Goal: Task Accomplishment & Management: Manage account settings

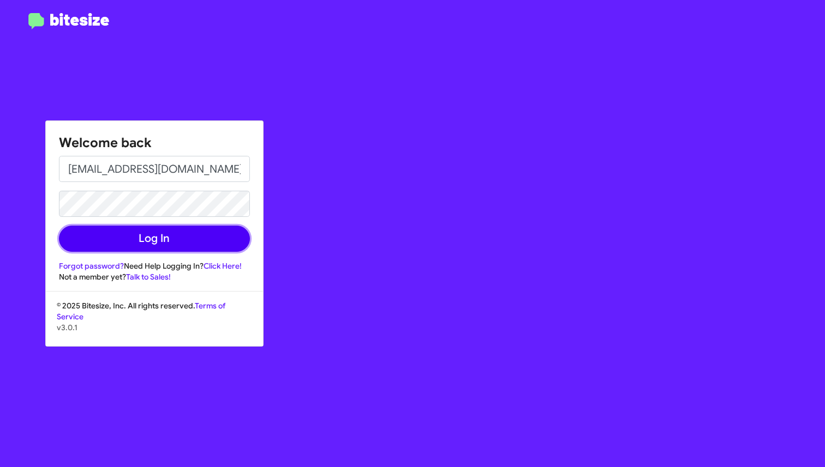
click at [131, 248] on button "Log In" at bounding box center [154, 239] width 191 height 26
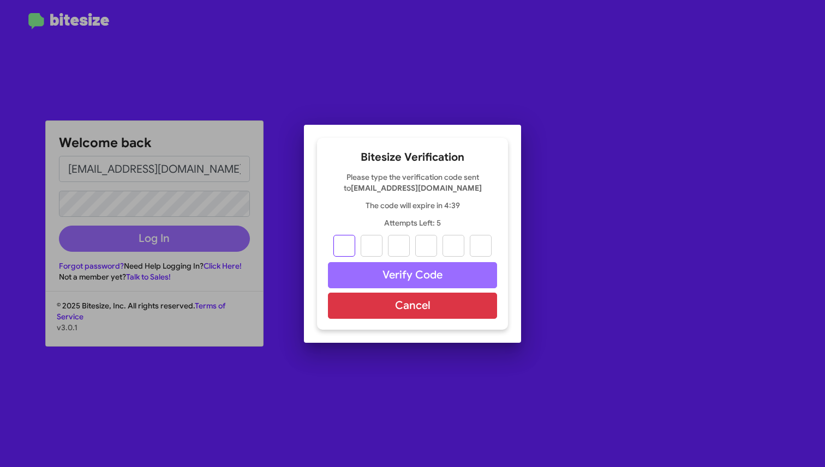
type input "8"
type input "0"
type input "1"
type input "9"
type input "5"
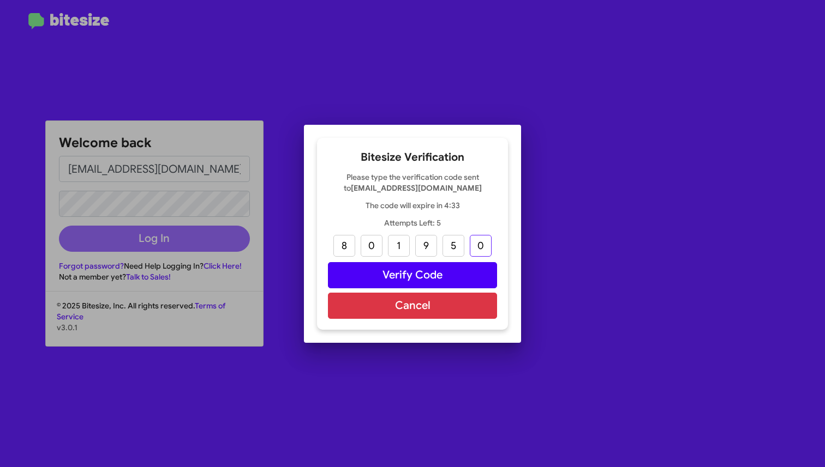
type input "0"
click at [448, 269] on button "Verify Code" at bounding box center [412, 275] width 169 height 26
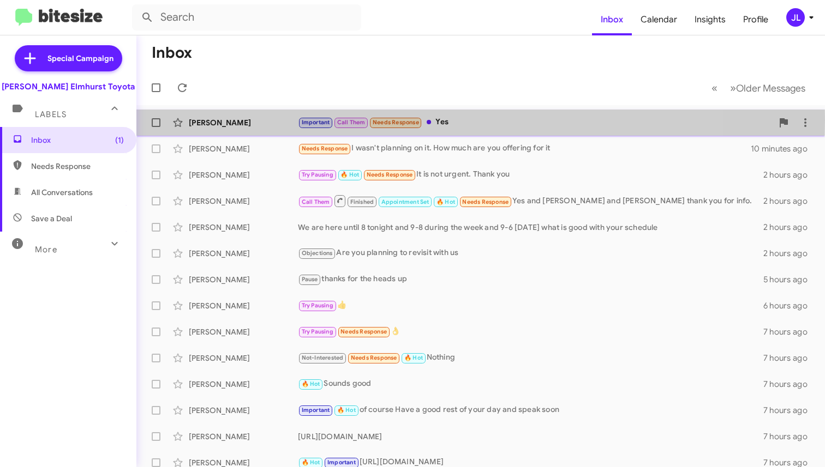
click at [219, 120] on div "[PERSON_NAME]" at bounding box center [243, 122] width 109 height 11
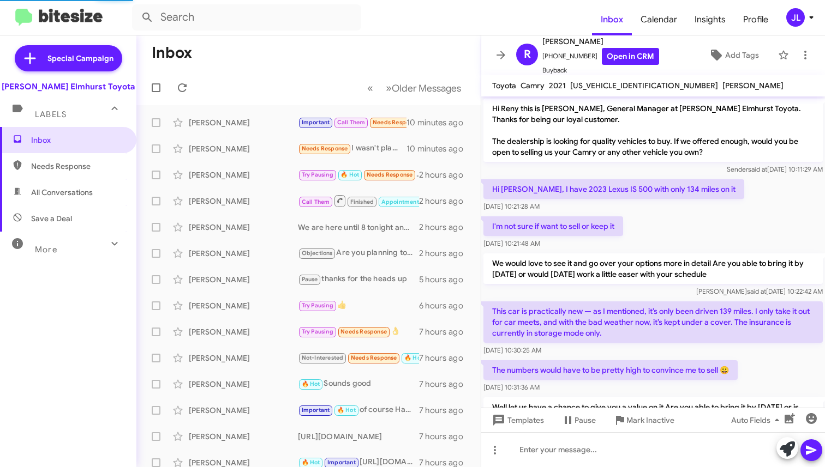
scroll to position [185, 0]
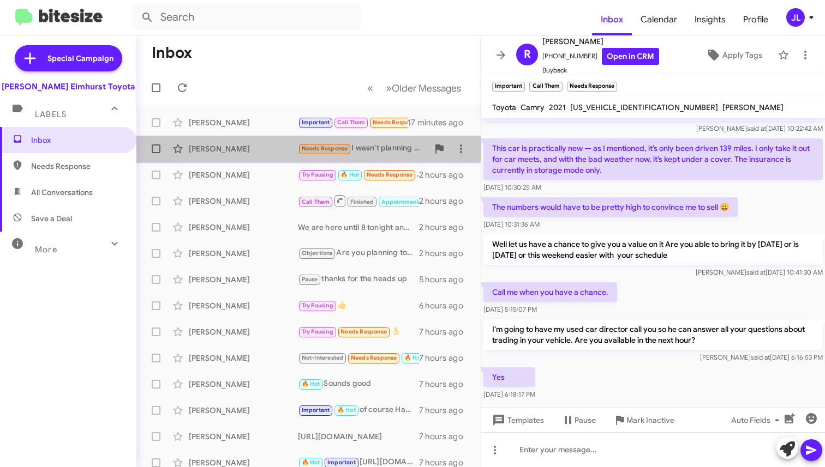
click at [260, 153] on div "[PERSON_NAME]" at bounding box center [243, 148] width 109 height 11
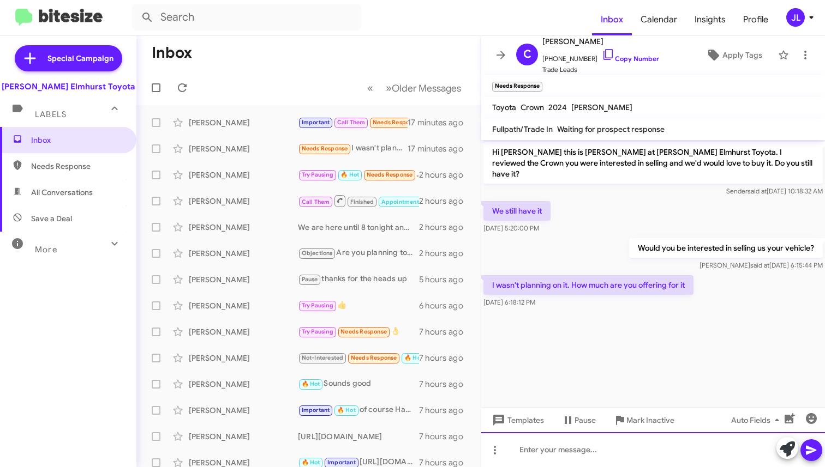
click at [537, 450] on div at bounding box center [653, 450] width 344 height 35
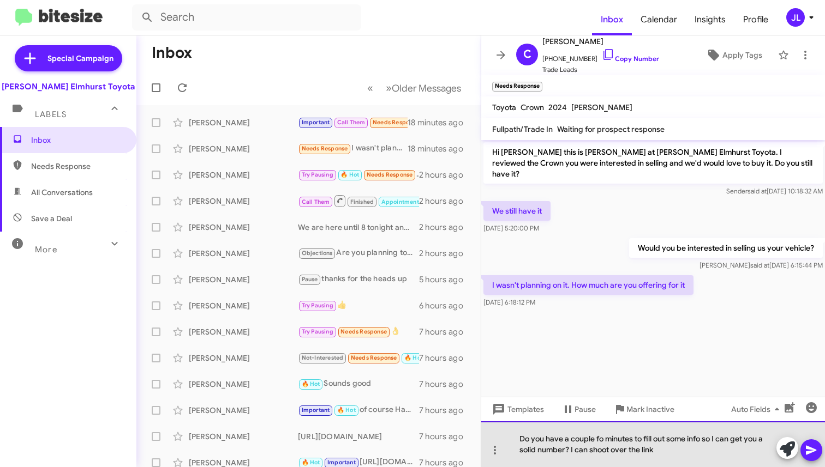
click at [604, 440] on div "Do you have a couple fo minutes to fill out some info so I can get you a solid …" at bounding box center [653, 445] width 344 height 46
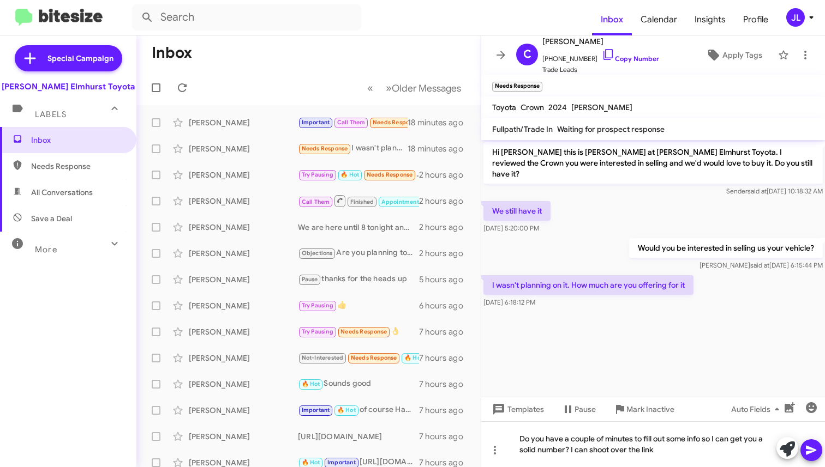
click at [816, 451] on icon at bounding box center [811, 450] width 13 height 13
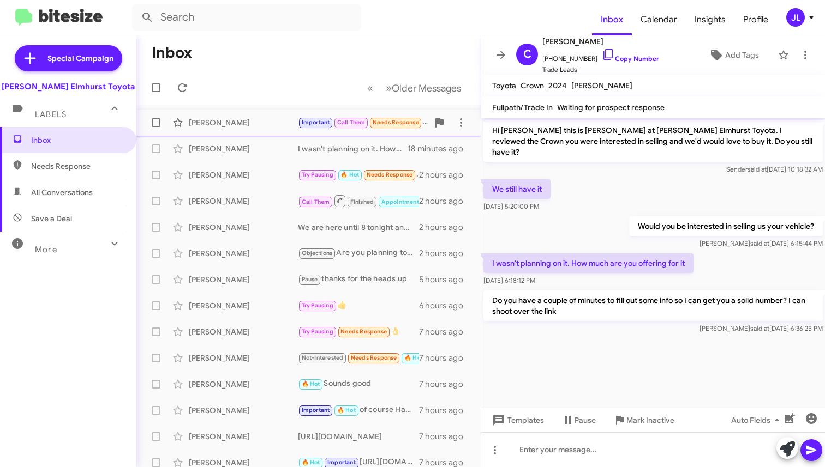
click at [263, 125] on div "[PERSON_NAME]" at bounding box center [243, 122] width 109 height 11
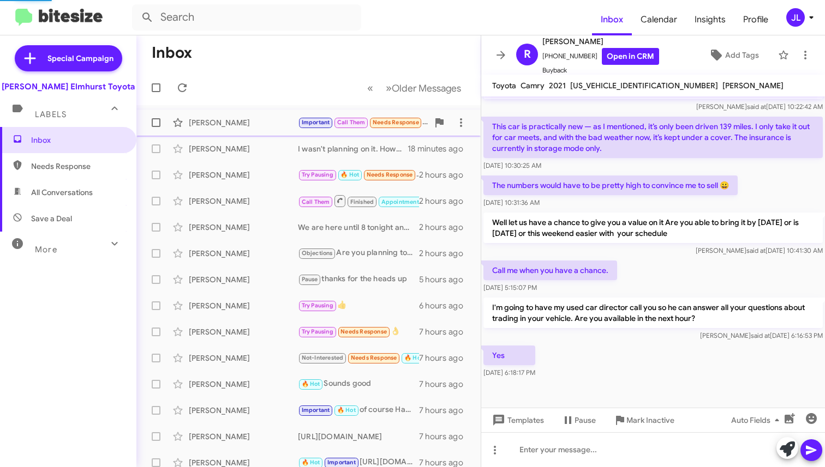
scroll to position [207, 0]
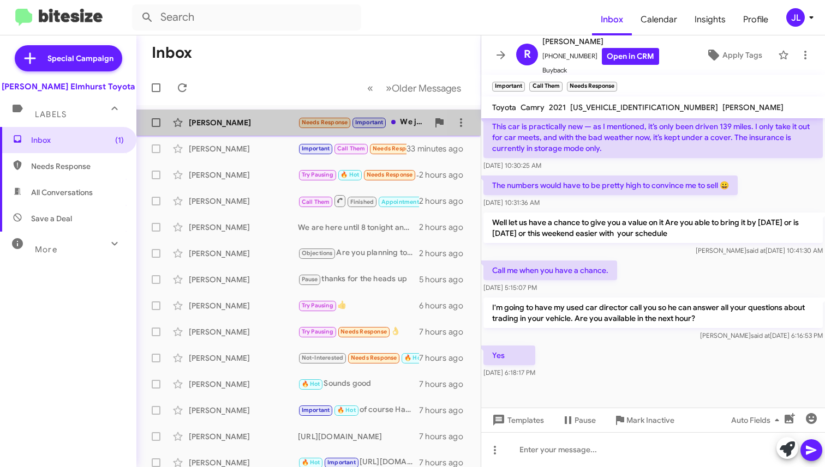
click at [256, 124] on div "[PERSON_NAME]" at bounding box center [243, 122] width 109 height 11
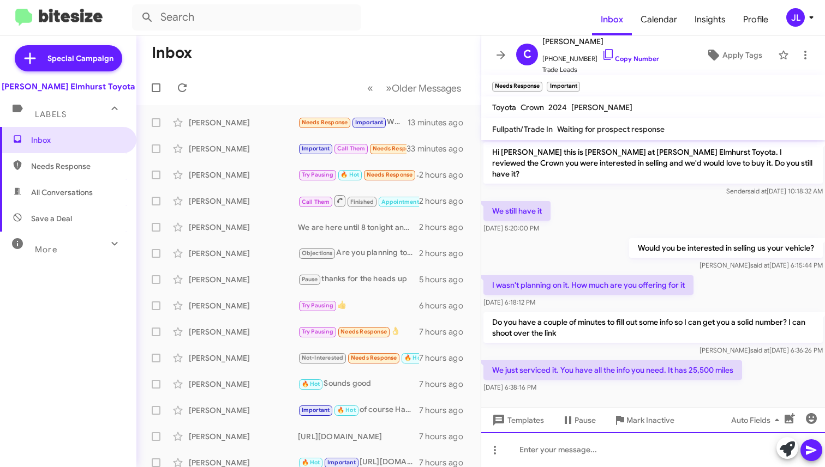
click at [587, 447] on div at bounding box center [653, 450] width 344 height 35
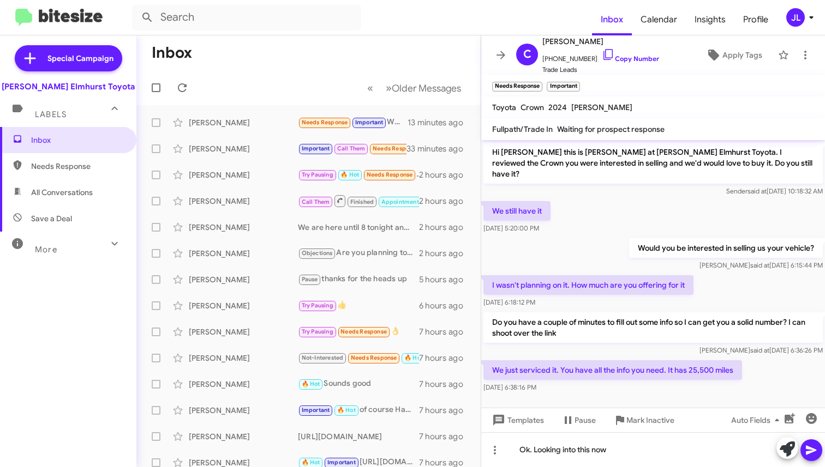
click at [811, 454] on icon at bounding box center [811, 450] width 13 height 13
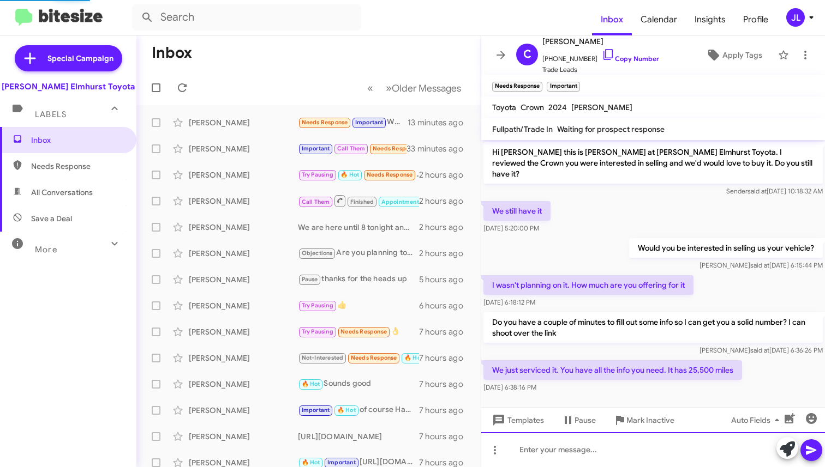
scroll to position [33, 0]
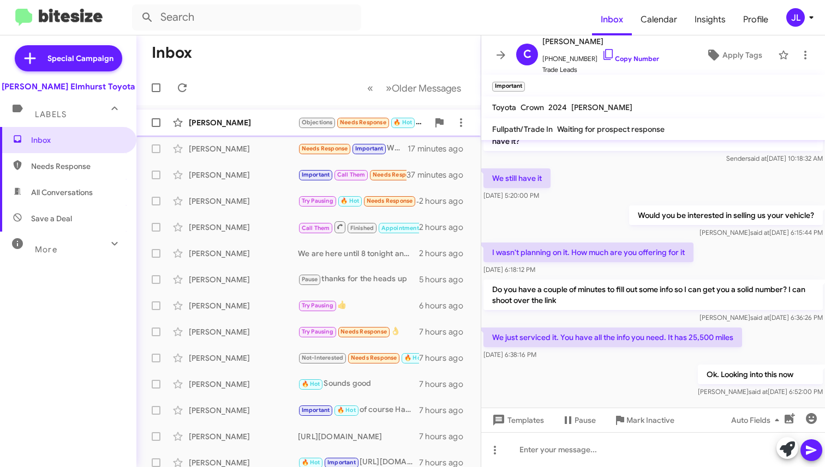
click at [269, 124] on div "[PERSON_NAME]" at bounding box center [243, 122] width 109 height 11
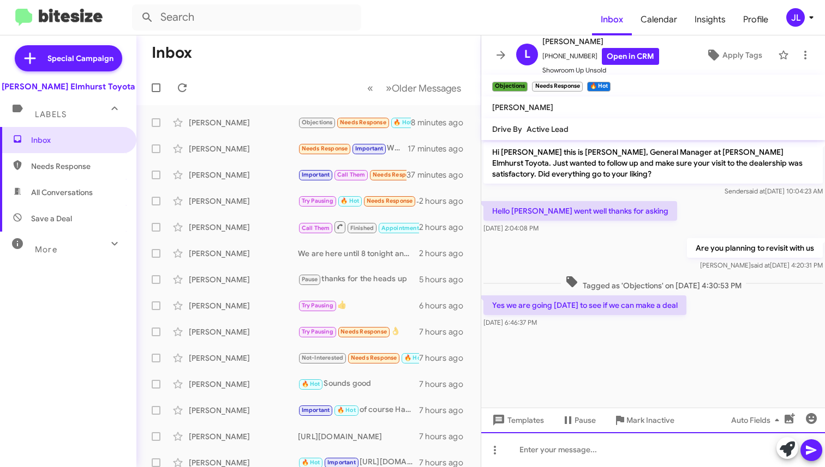
click at [570, 456] on div at bounding box center [653, 450] width 344 height 35
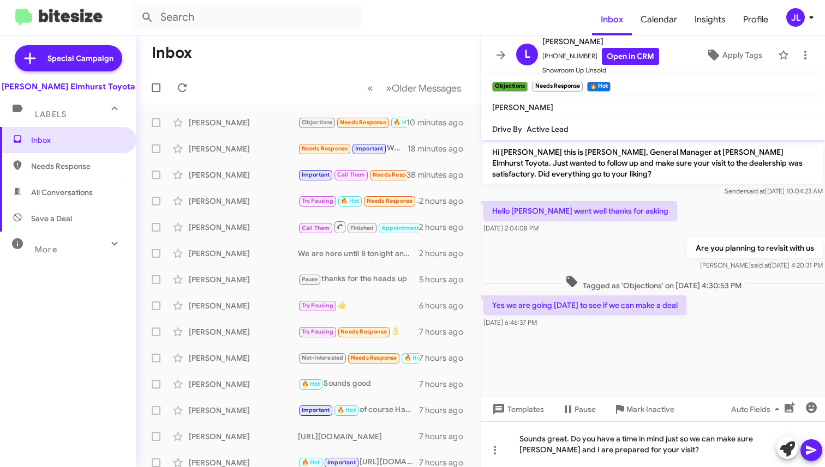
click at [812, 447] on icon at bounding box center [811, 450] width 13 height 13
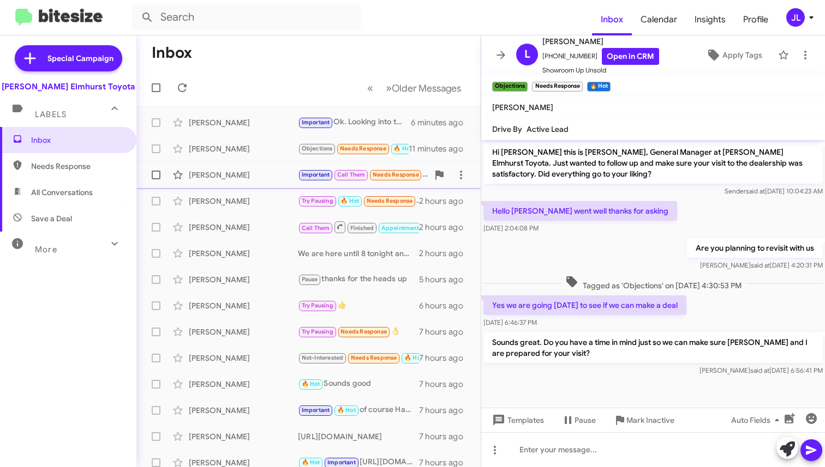
click at [254, 180] on div "[PERSON_NAME]" at bounding box center [243, 175] width 109 height 11
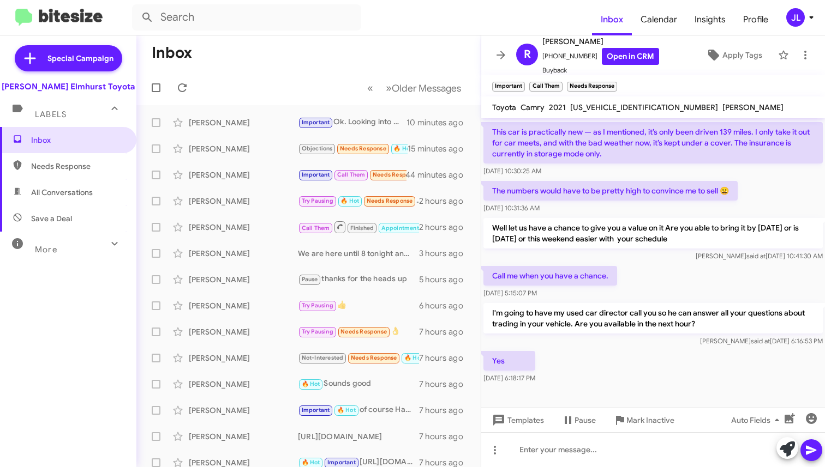
scroll to position [207, 0]
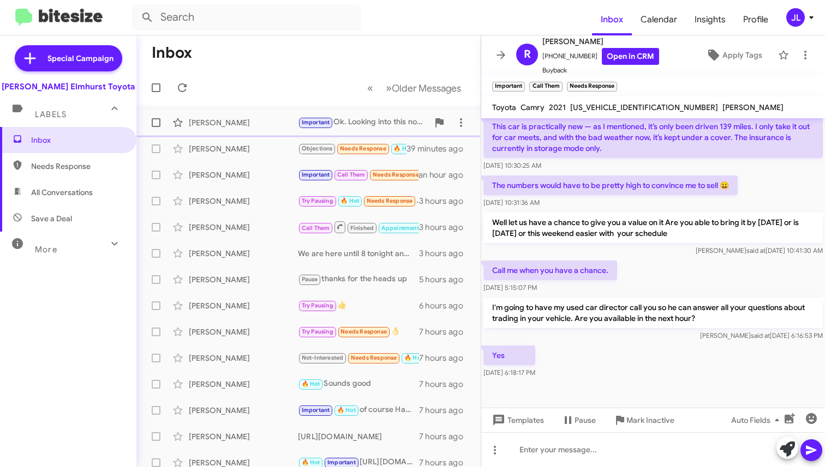
click at [243, 125] on div "[PERSON_NAME]" at bounding box center [243, 122] width 109 height 11
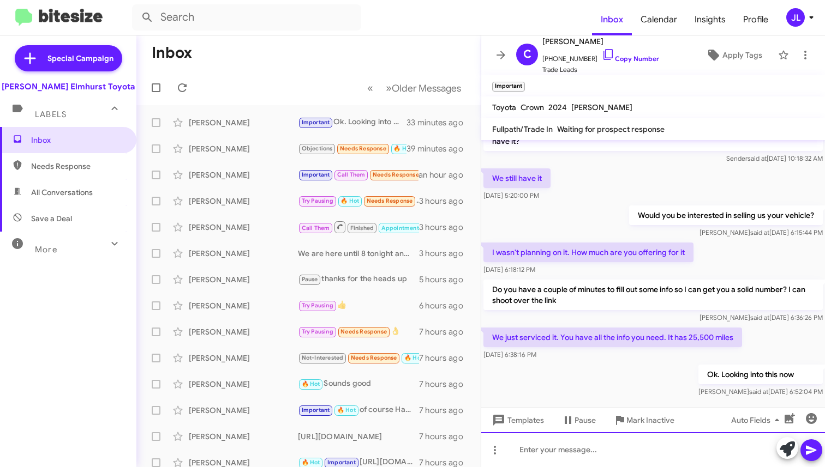
click at [560, 452] on div at bounding box center [653, 450] width 344 height 35
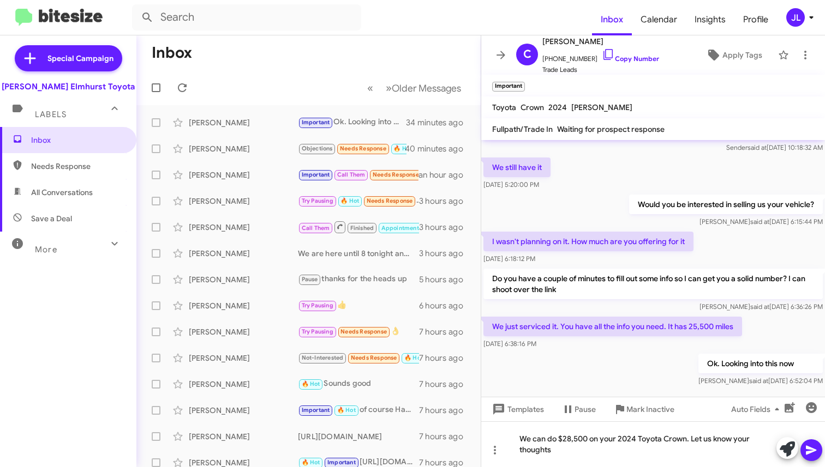
click at [811, 451] on icon at bounding box center [811, 450] width 10 height 9
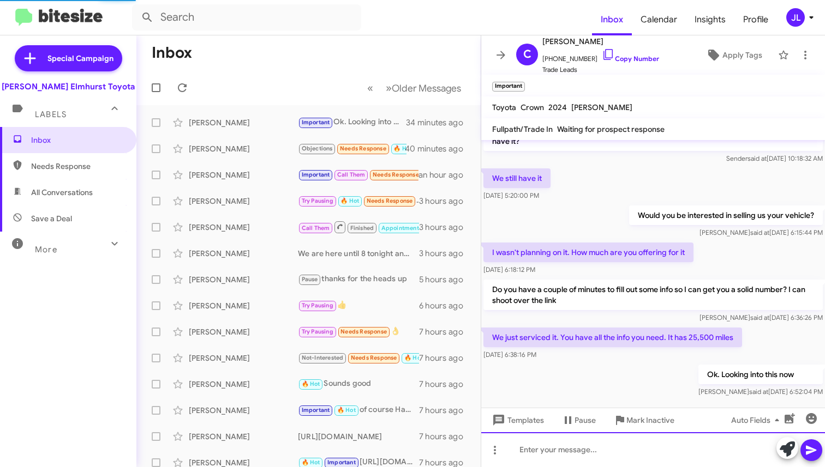
scroll to position [73, 0]
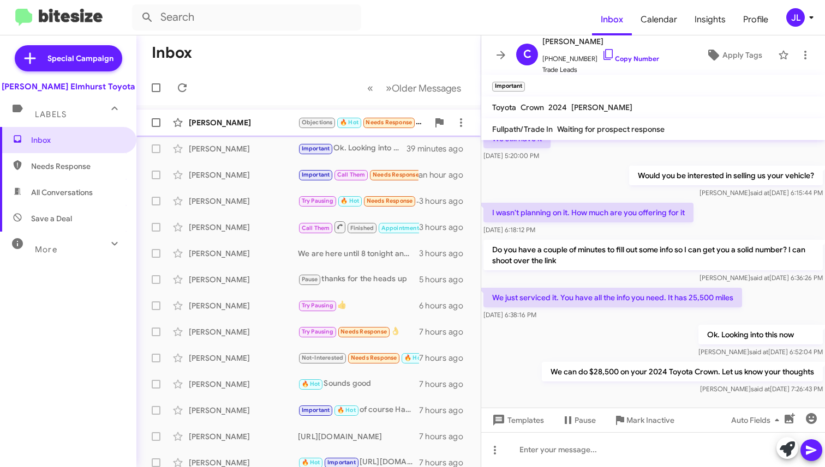
click at [271, 131] on div "[PERSON_NAME] Objections 🔥 Hot Needs Response I dont know yet the time i told […" at bounding box center [308, 123] width 327 height 22
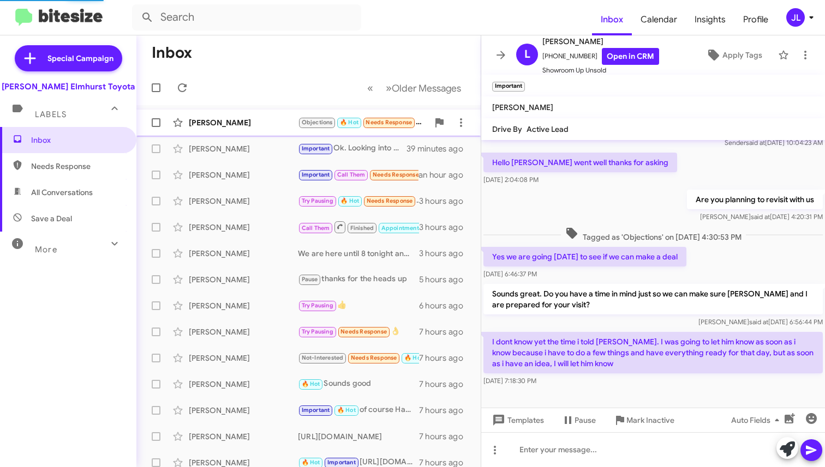
scroll to position [49, 0]
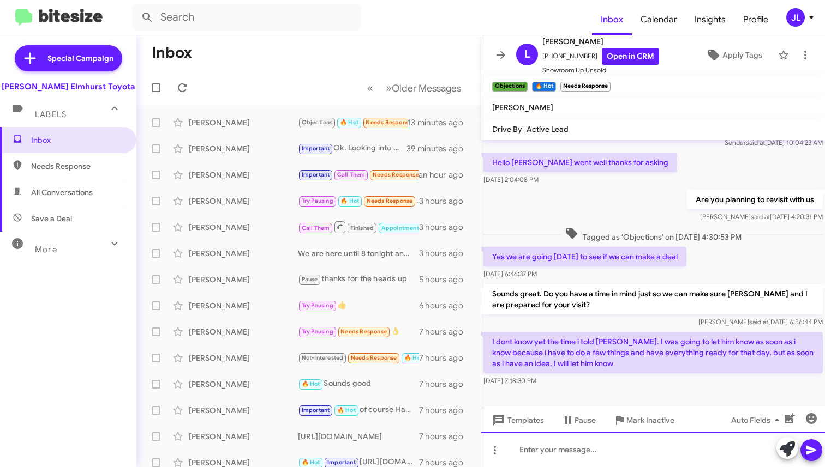
click at [586, 447] on div at bounding box center [653, 450] width 344 height 35
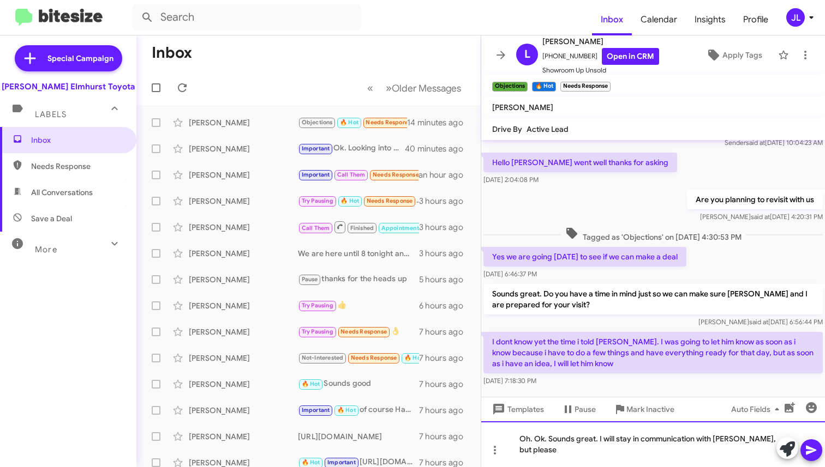
scroll to position [59, 0]
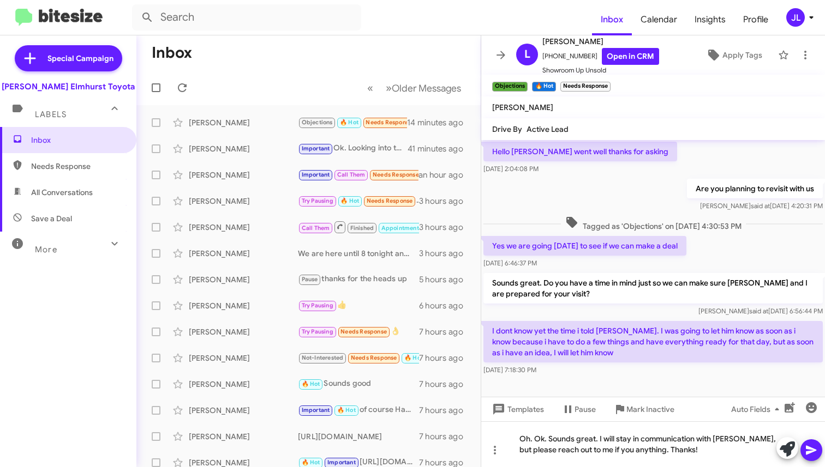
click at [815, 448] on icon at bounding box center [811, 450] width 13 height 13
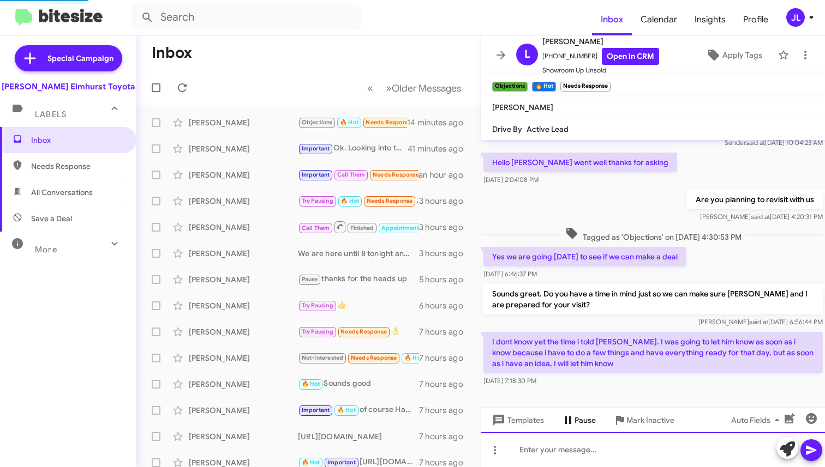
scroll to position [99, 0]
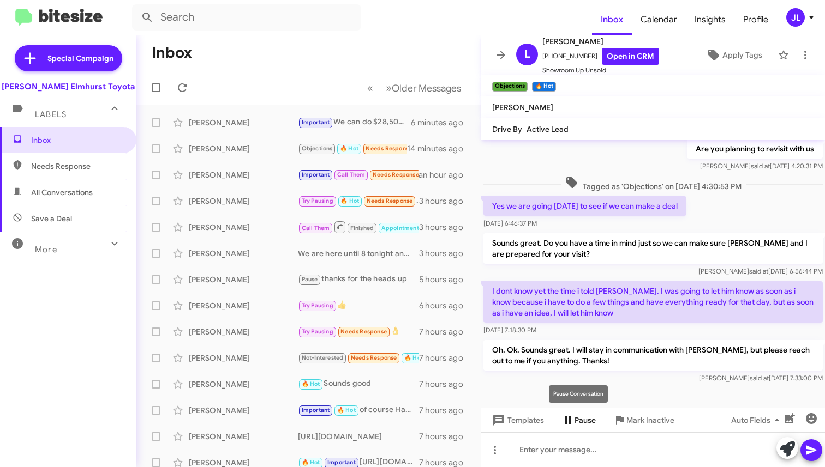
click at [573, 418] on icon at bounding box center [567, 420] width 13 height 13
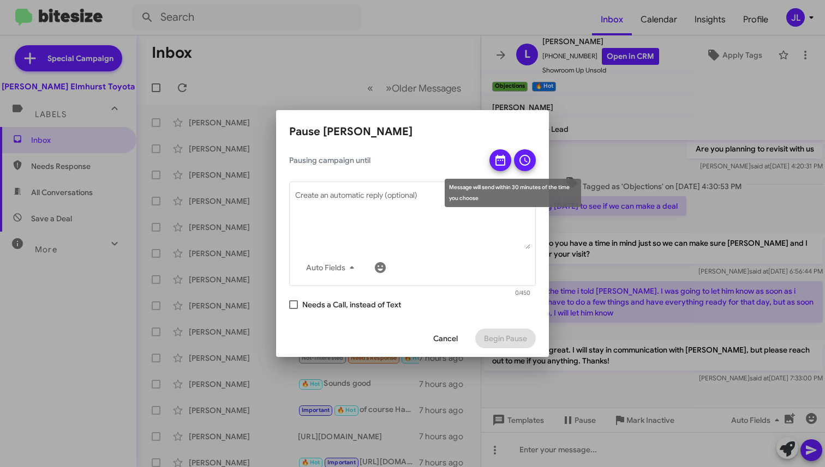
click at [495, 158] on icon at bounding box center [500, 160] width 13 height 13
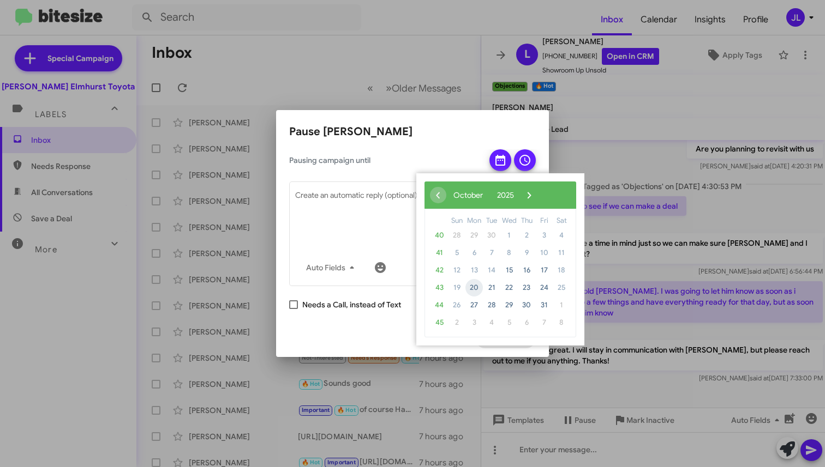
click at [473, 289] on span "20" at bounding box center [473, 287] width 17 height 17
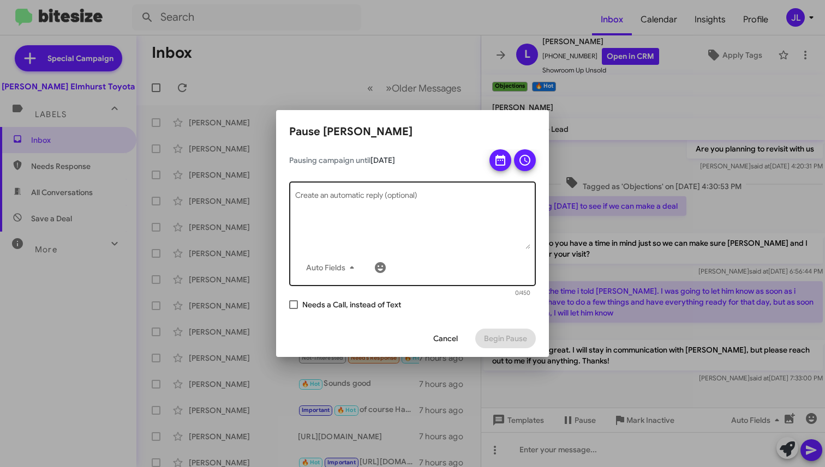
click at [465, 193] on textarea "Create an automatic reply (optional)" at bounding box center [412, 221] width 235 height 57
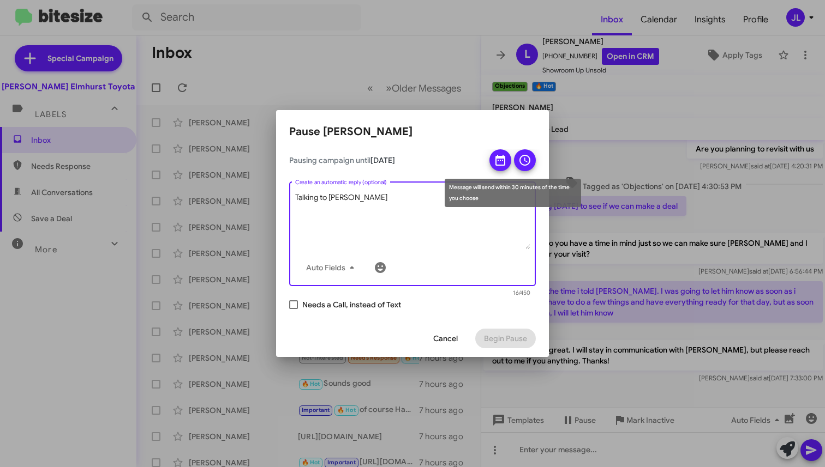
type textarea "Talking to [PERSON_NAME]"
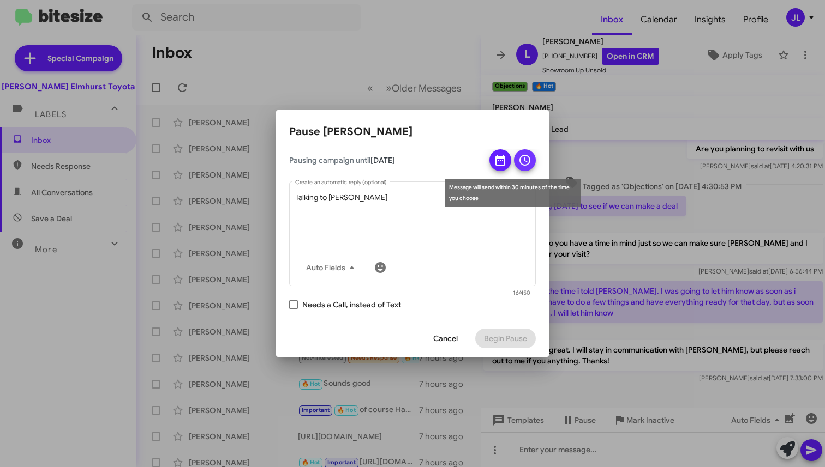
click at [530, 160] on icon at bounding box center [524, 160] width 11 height 11
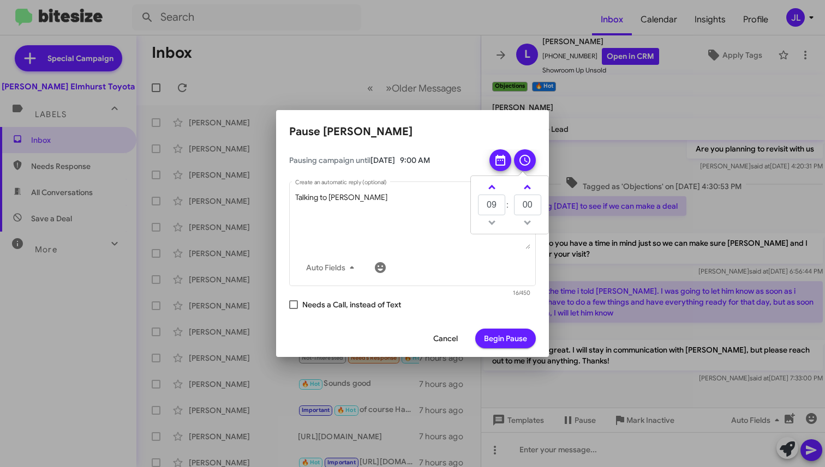
click at [511, 341] on span "Begin Pause" at bounding box center [505, 339] width 43 height 20
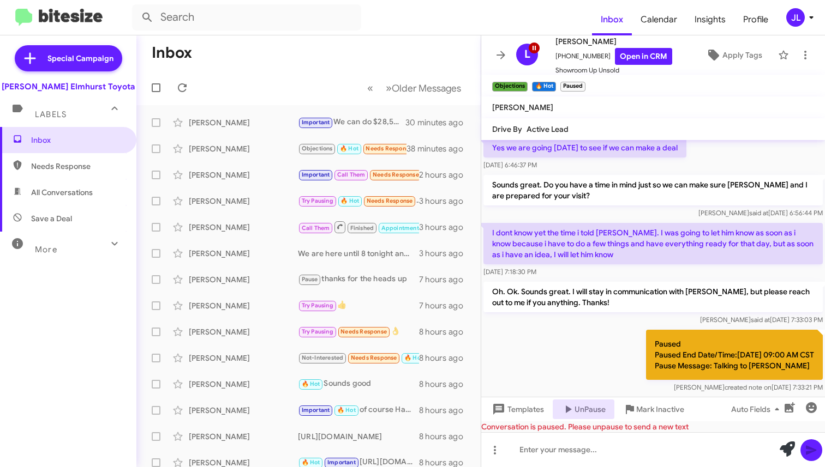
scroll to position [204, 0]
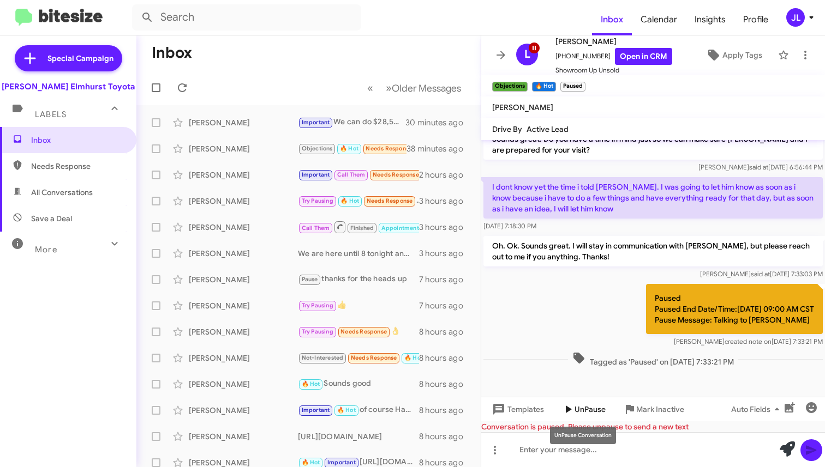
click at [598, 406] on span "UnPause" at bounding box center [589, 410] width 31 height 20
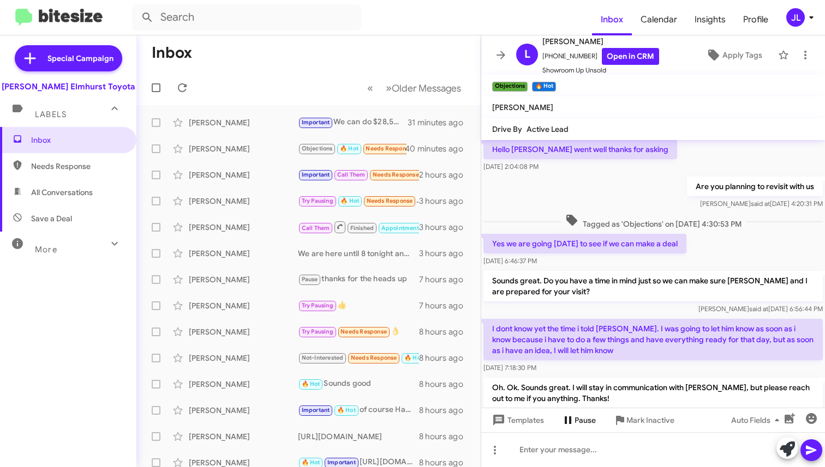
scroll to position [216, 0]
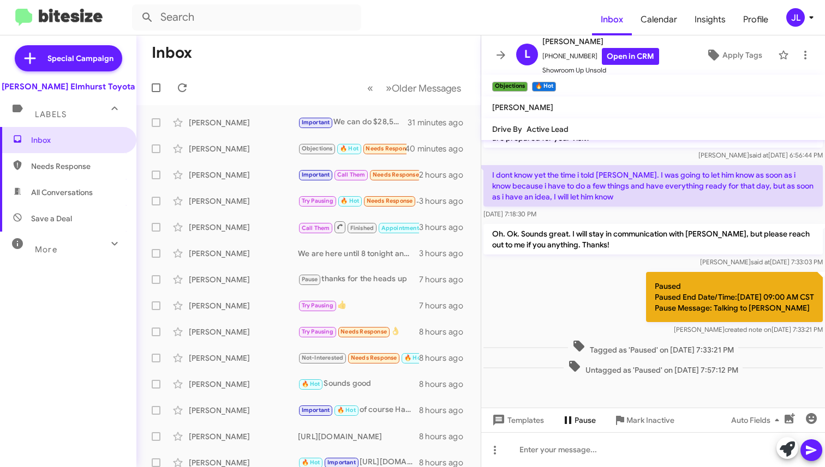
click at [575, 422] on span "Pause" at bounding box center [584, 421] width 21 height 20
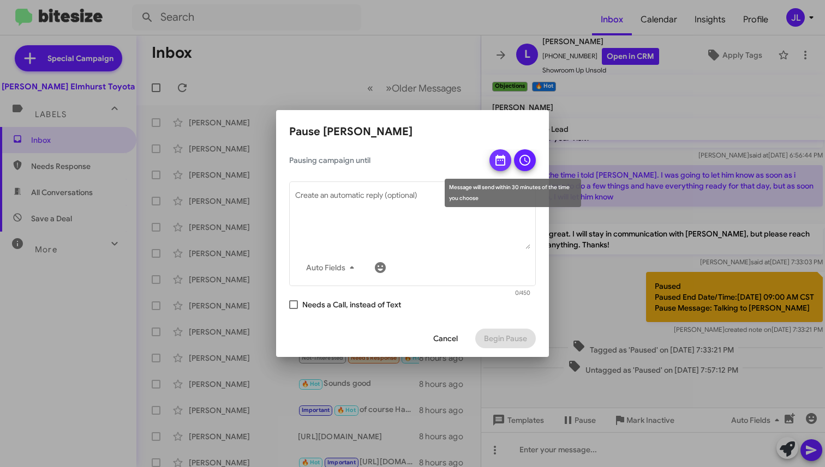
click at [503, 161] on icon at bounding box center [500, 160] width 13 height 13
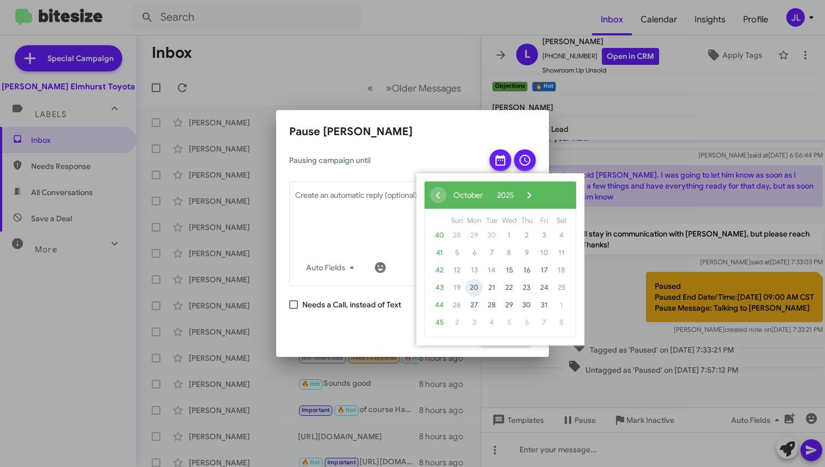
click at [477, 288] on span "20" at bounding box center [473, 287] width 17 height 17
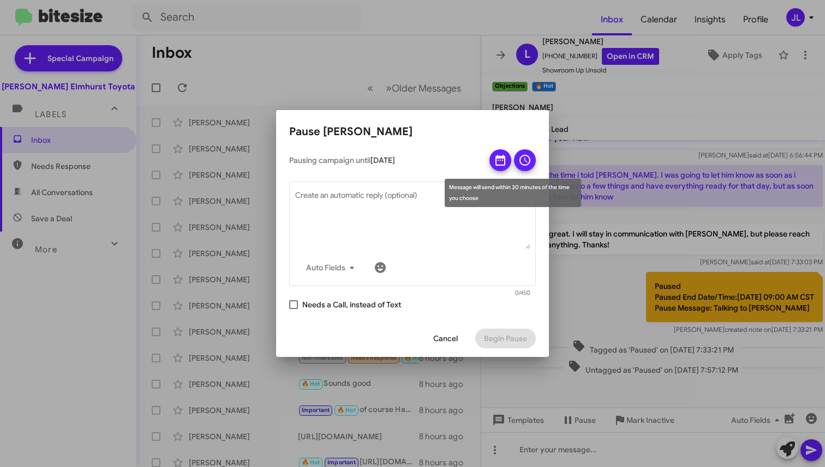
click at [522, 160] on icon at bounding box center [524, 160] width 13 height 13
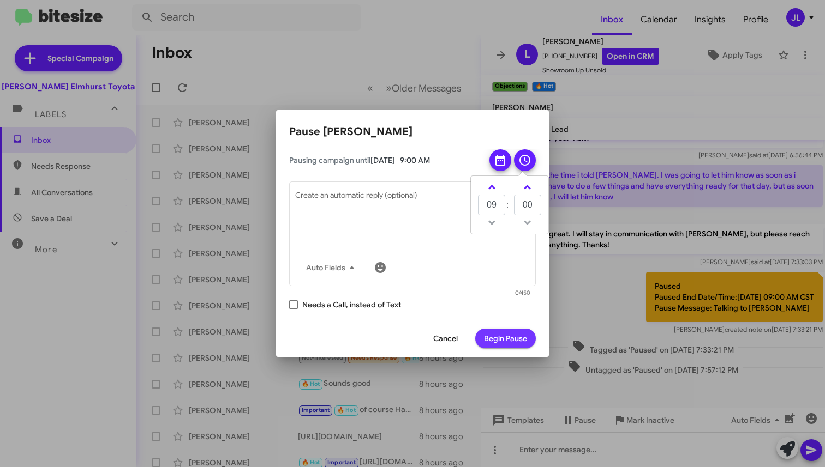
click at [491, 342] on span "Begin Pause" at bounding box center [505, 339] width 43 height 20
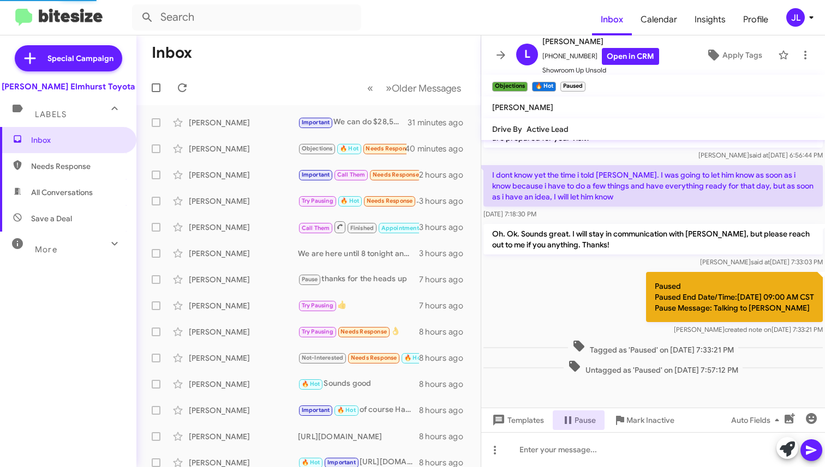
scroll to position [0, 0]
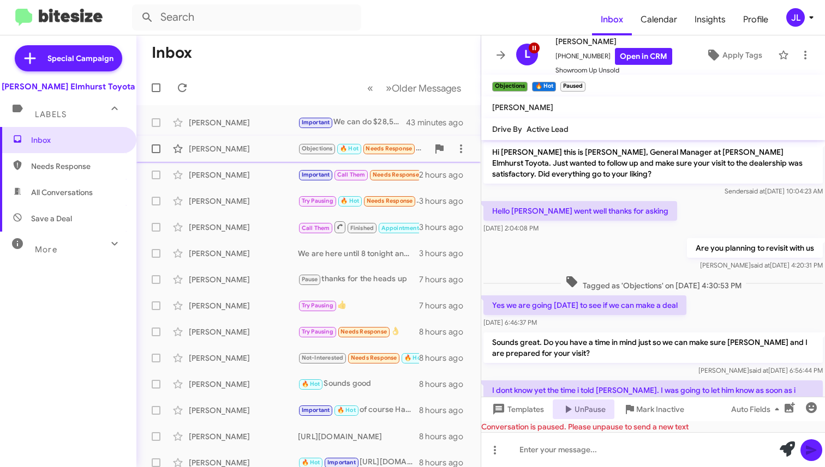
click at [197, 151] on div "[PERSON_NAME]" at bounding box center [243, 148] width 109 height 11
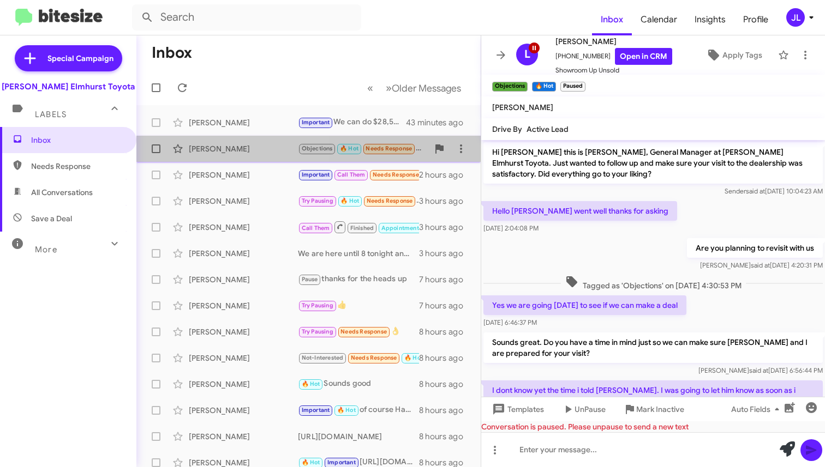
click at [197, 151] on div "[PERSON_NAME]" at bounding box center [243, 148] width 109 height 11
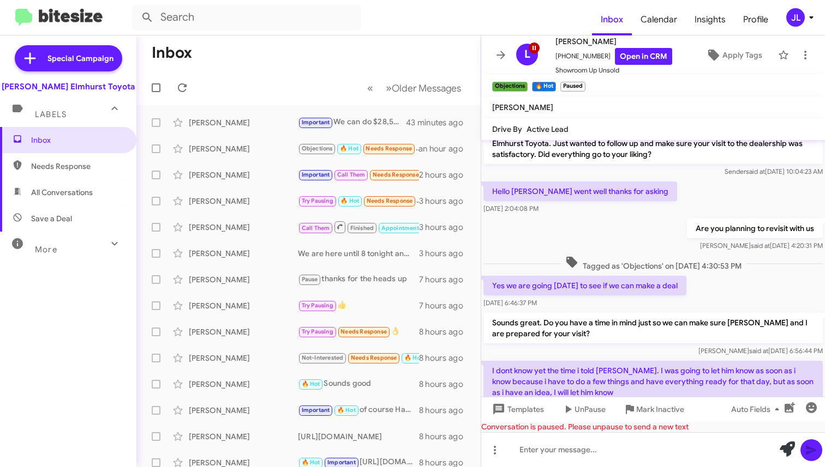
scroll to position [31, 0]
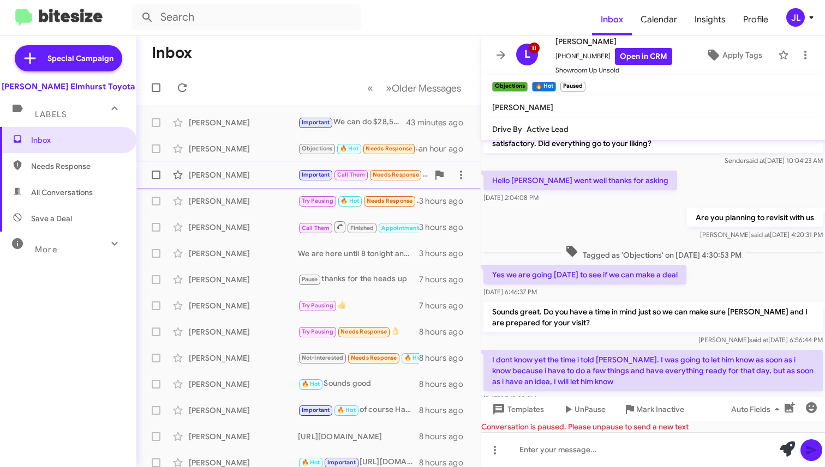
click at [275, 173] on div "[PERSON_NAME]" at bounding box center [243, 175] width 109 height 11
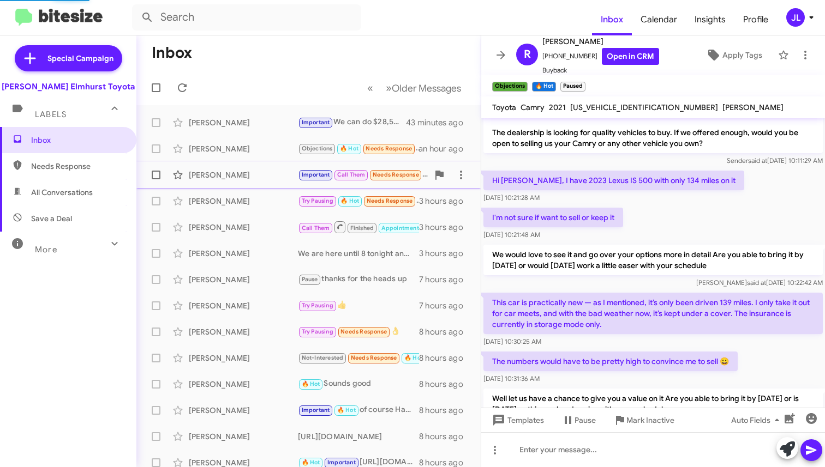
scroll to position [207, 0]
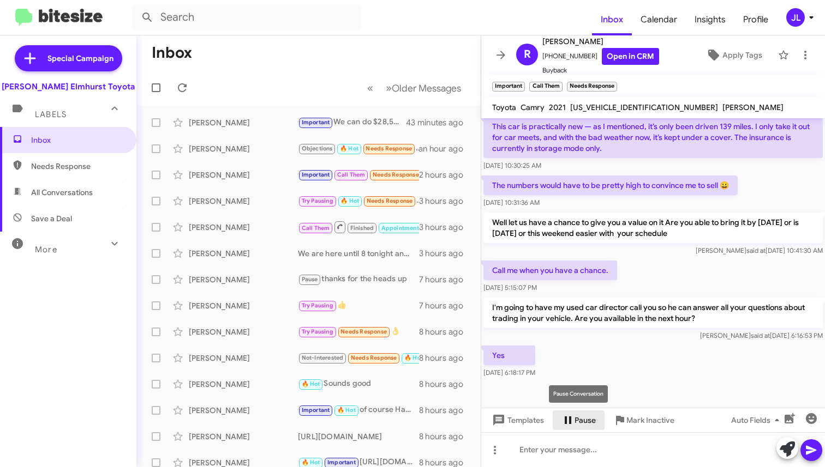
click at [576, 419] on span "Pause" at bounding box center [584, 421] width 21 height 20
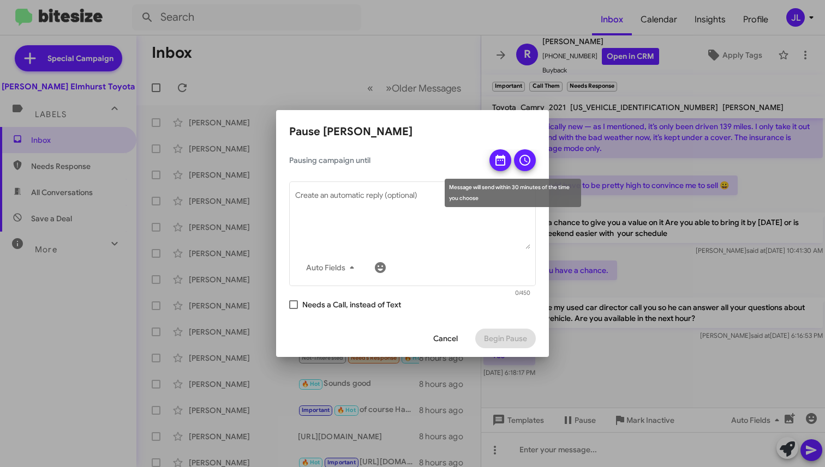
click at [495, 167] on span at bounding box center [500, 163] width 13 height 28
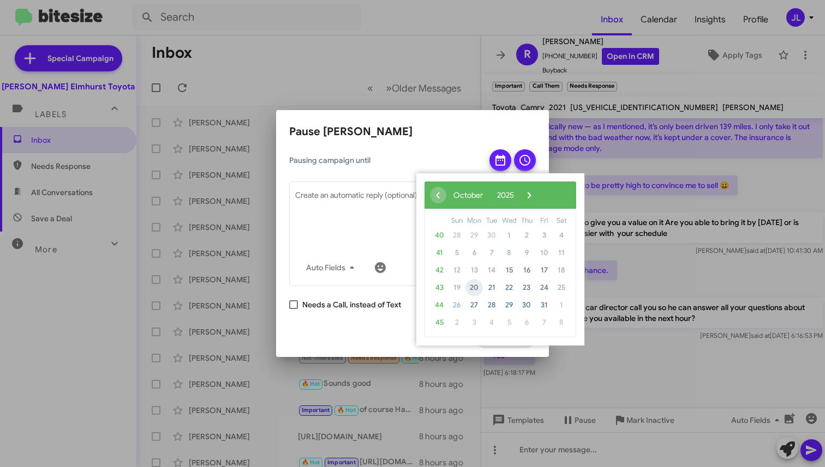
click at [473, 287] on span "20" at bounding box center [473, 287] width 17 height 17
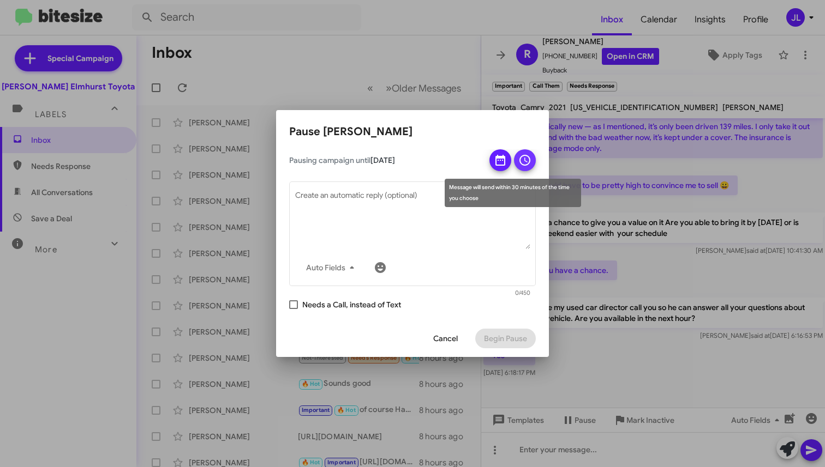
click at [523, 156] on icon at bounding box center [524, 160] width 13 height 13
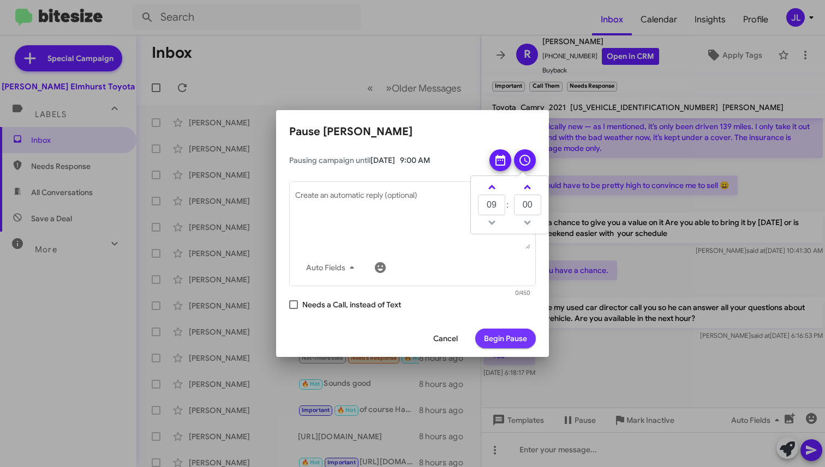
click at [518, 336] on span "Begin Pause" at bounding box center [505, 339] width 43 height 20
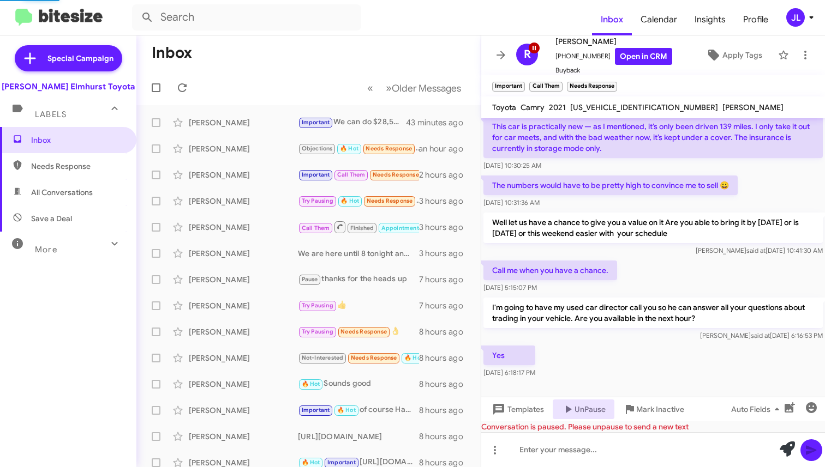
scroll to position [311, 0]
